Goal: Check status

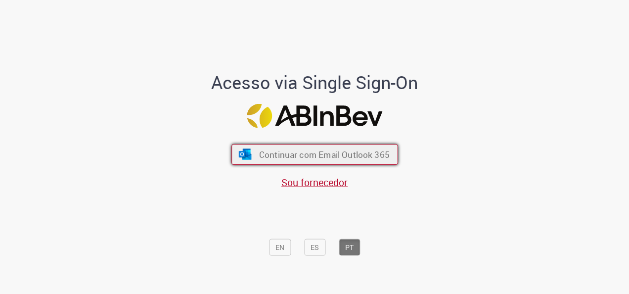
click at [335, 157] on span "Continuar com Email Outlook 365" at bounding box center [324, 154] width 131 height 11
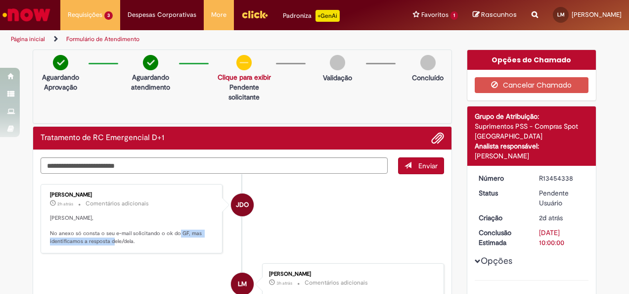
drag, startPoint x: 46, startPoint y: 239, endPoint x: 147, endPoint y: 240, distance: 100.9
click at [147, 240] on p "[PERSON_NAME], No anexo só consta o seu e-mail solicitando o ok do GF, mas iden…" at bounding box center [132, 229] width 165 height 31
drag, startPoint x: 147, startPoint y: 240, endPoint x: 174, endPoint y: 235, distance: 27.6
click at [174, 235] on p "[PERSON_NAME], No anexo só consta o seu e-mail solicitando o ok do GF, mas iden…" at bounding box center [132, 229] width 165 height 31
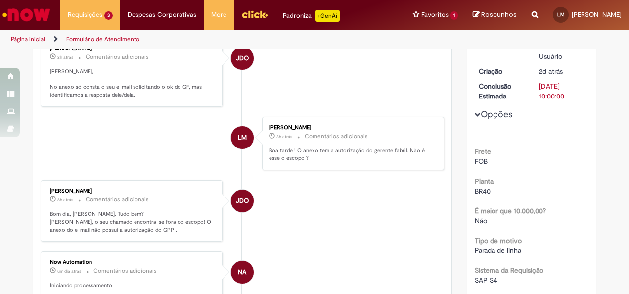
scroll to position [148, 0]
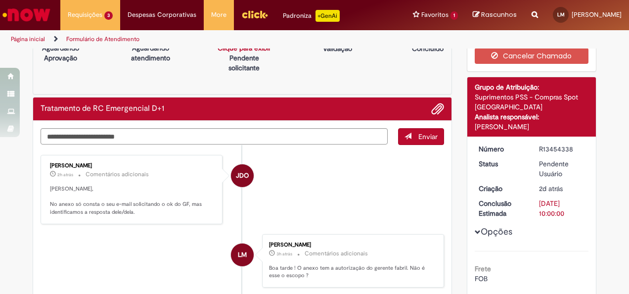
scroll to position [49, 0]
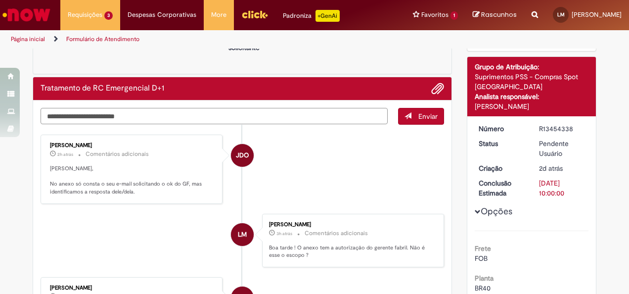
click at [193, 117] on textarea "Digite sua mensagem aqui..." at bounding box center [214, 116] width 347 height 16
click at [437, 89] on span "Adicionar anexos" at bounding box center [438, 89] width 12 height 12
click at [305, 188] on li "JDO [PERSON_NAME] 2h atrás 2 horas atrás Comentários adicionais [PERSON_NAME], …" at bounding box center [242, 168] width 403 height 69
click at [436, 85] on span "Adicionar anexos" at bounding box center [438, 89] width 12 height 12
click at [437, 84] on span "Adicionar anexos" at bounding box center [438, 89] width 12 height 12
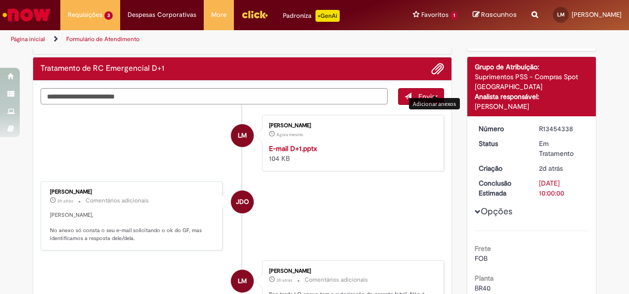
click at [313, 143] on div "E-mail D+1.pptx 104 KB" at bounding box center [351, 153] width 165 height 20
click at [290, 145] on strong "E-mail D+1.pptx" at bounding box center [293, 148] width 48 height 9
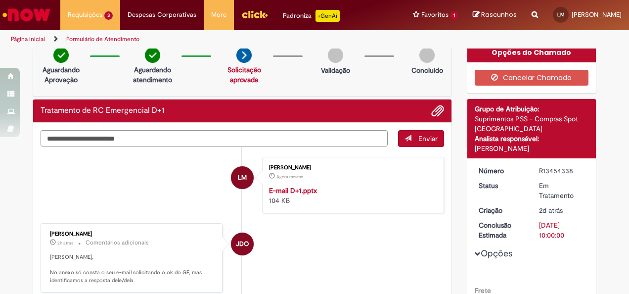
scroll to position [0, 0]
